Goal: Find specific page/section: Find specific page/section

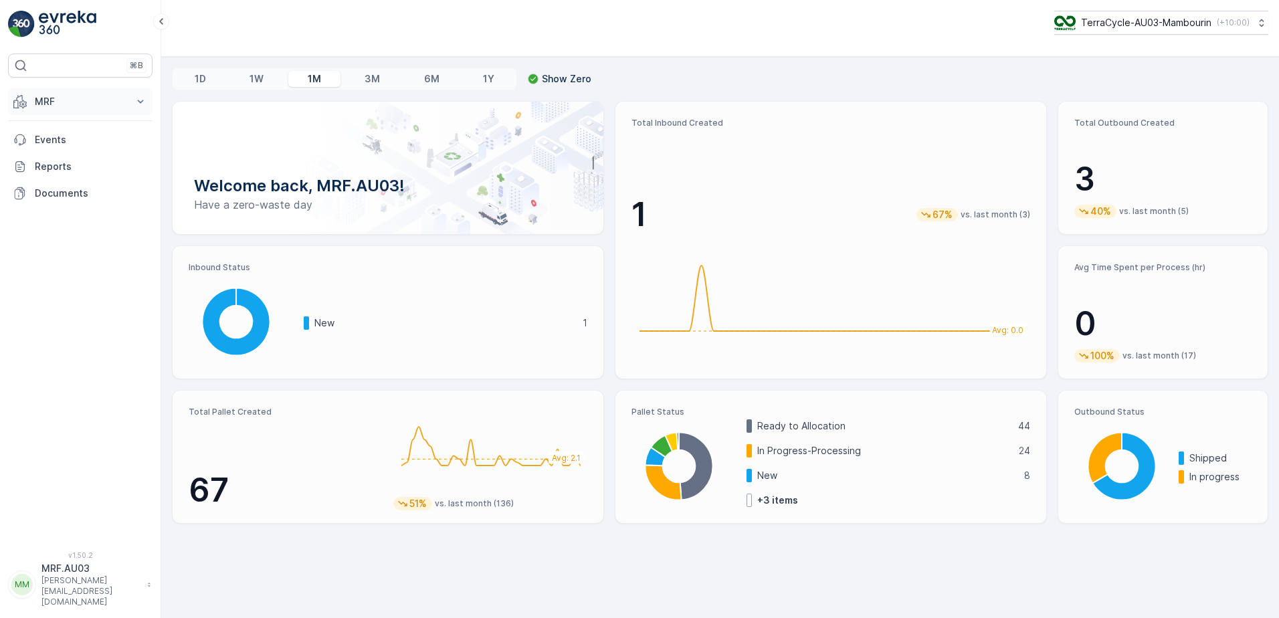
click at [142, 100] on icon at bounding box center [140, 101] width 13 height 13
click at [53, 163] on p "Pallet" at bounding box center [46, 161] width 25 height 13
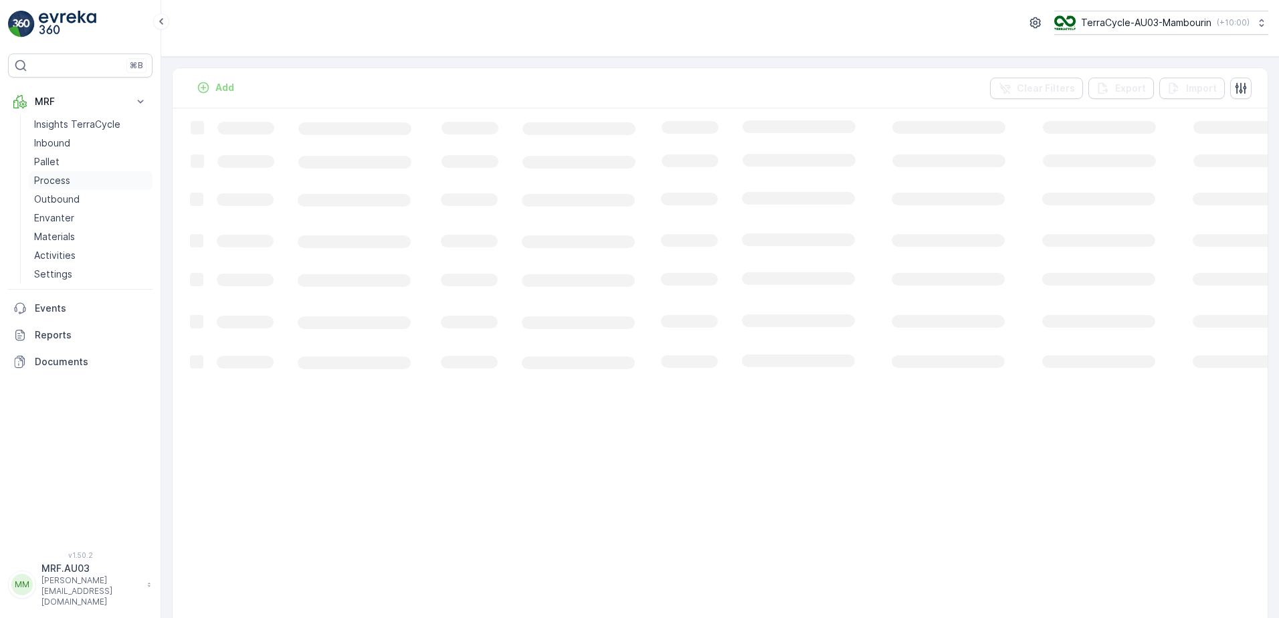
click at [54, 175] on p "Process" at bounding box center [52, 180] width 36 height 13
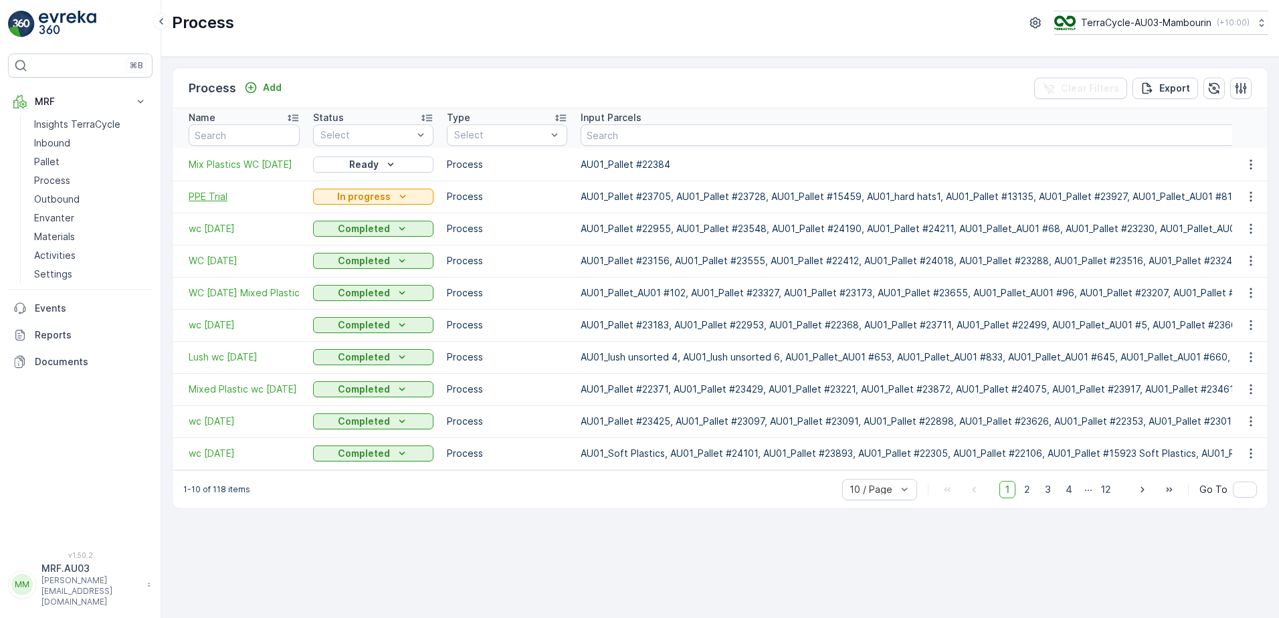
click at [217, 194] on span "PPE Trial" at bounding box center [244, 196] width 111 height 13
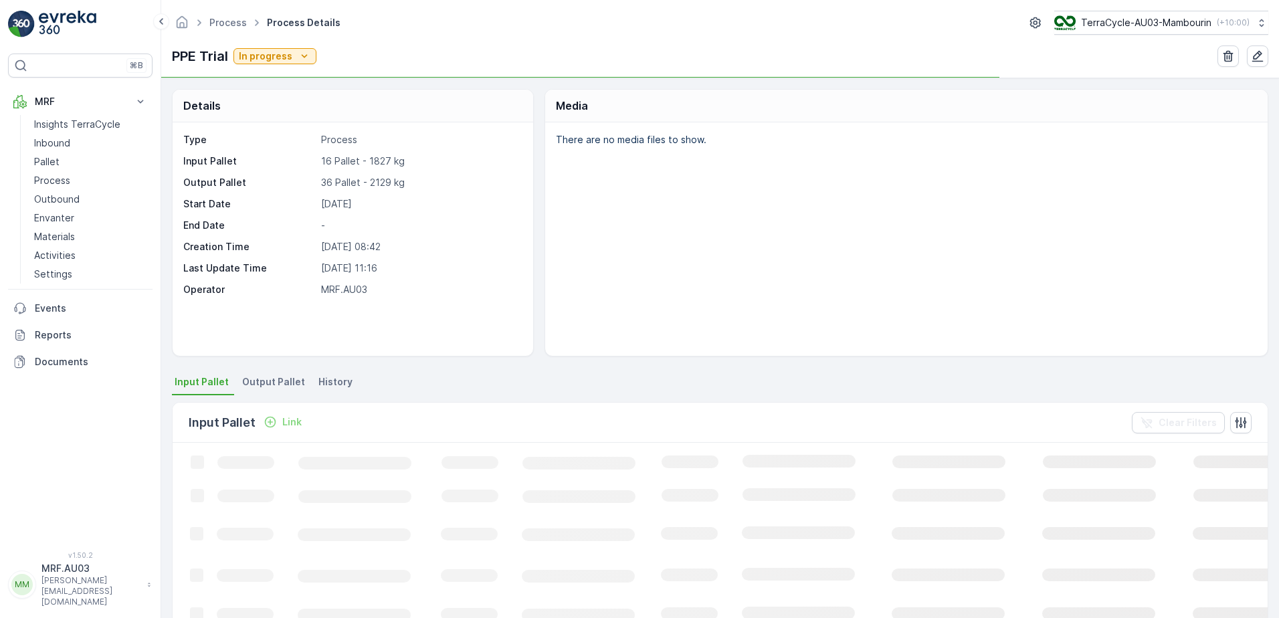
click at [275, 381] on span "Output Pallet" at bounding box center [273, 381] width 63 height 13
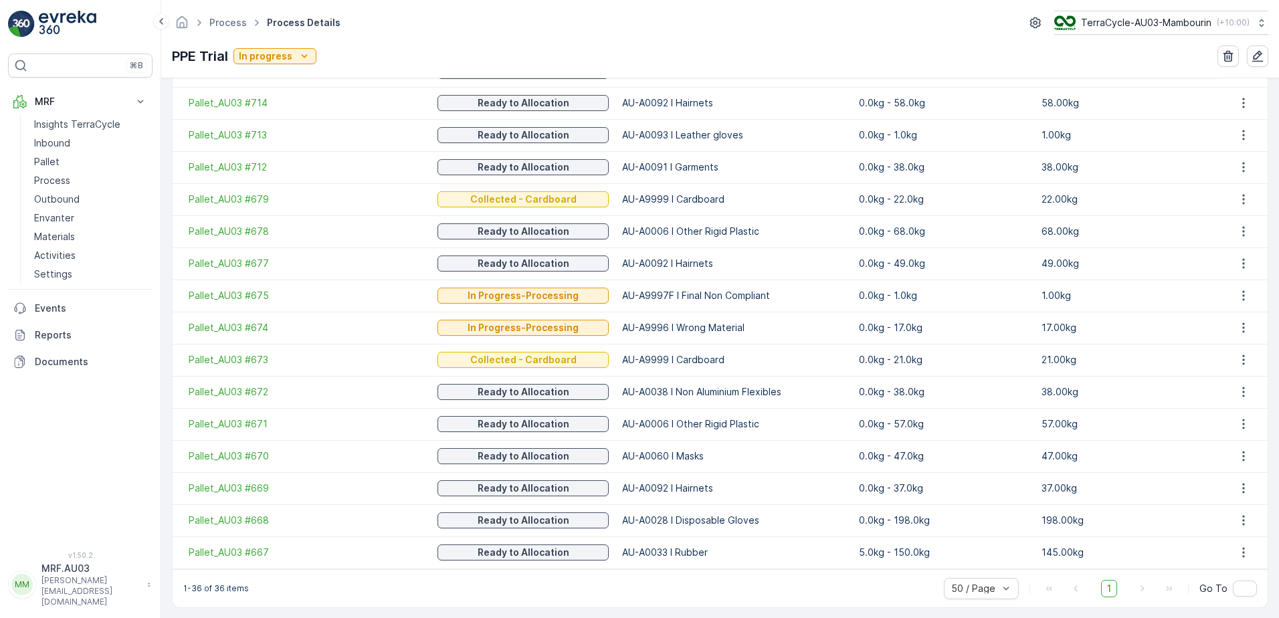
scroll to position [1078, 0]
